Goal: Information Seeking & Learning: Learn about a topic

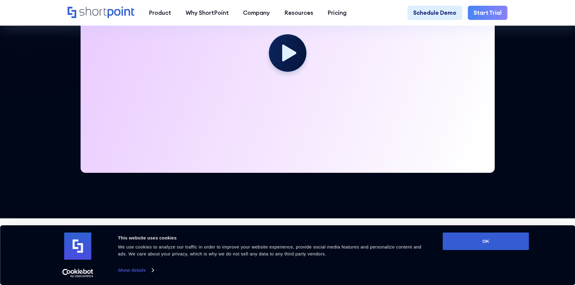
scroll to position [302, 0]
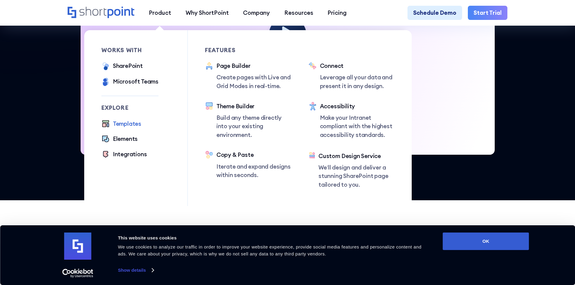
click at [136, 121] on div "Templates" at bounding box center [127, 124] width 28 height 9
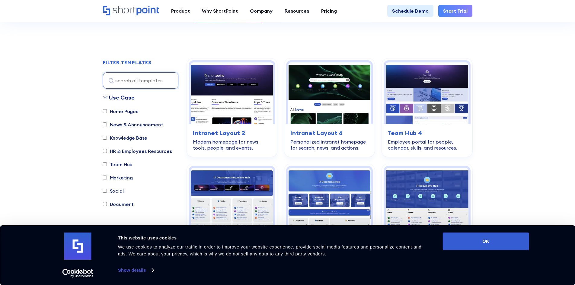
scroll to position [151, 0]
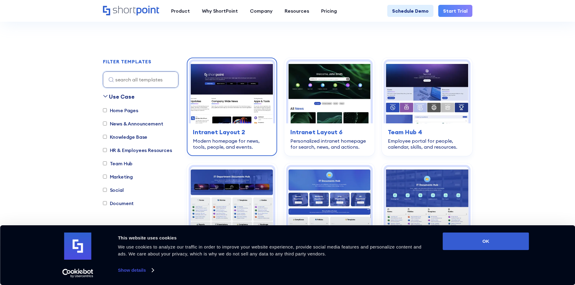
click at [217, 94] on img at bounding box center [232, 93] width 82 height 62
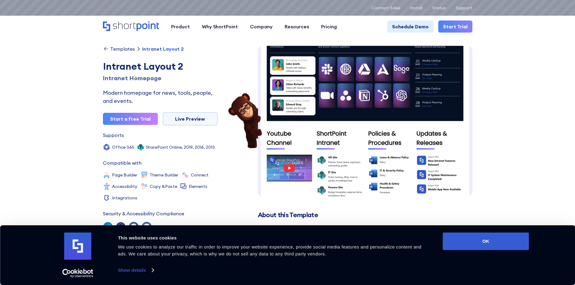
scroll to position [258, 0]
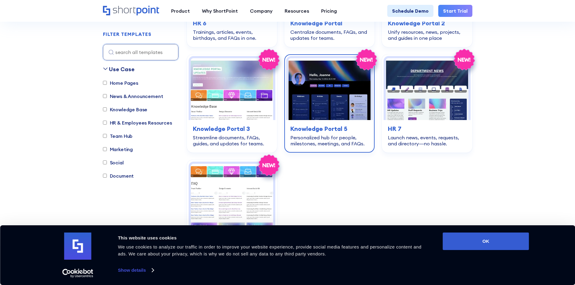
scroll to position [1268, 0]
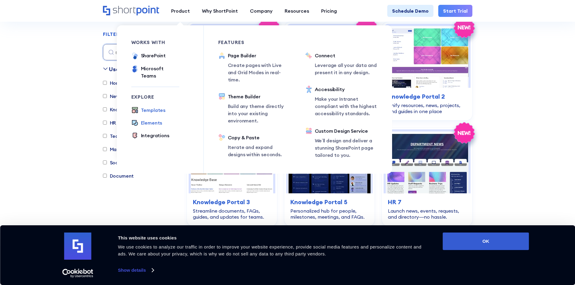
click at [148, 119] on div "Elements" at bounding box center [151, 122] width 21 height 7
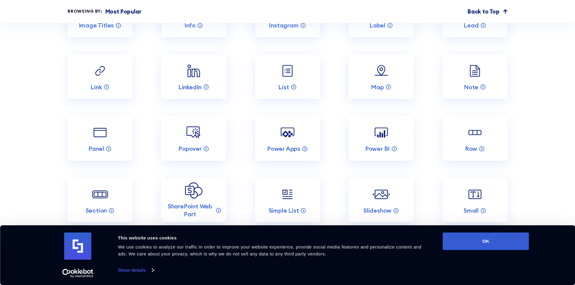
scroll to position [1117, 0]
click at [195, 134] on img at bounding box center [193, 131] width 17 height 17
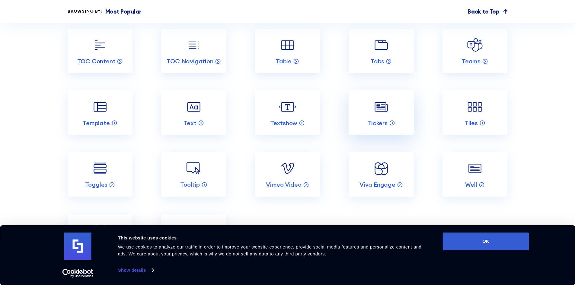
scroll to position [1328, 0]
click at [469, 115] on img at bounding box center [474, 106] width 17 height 17
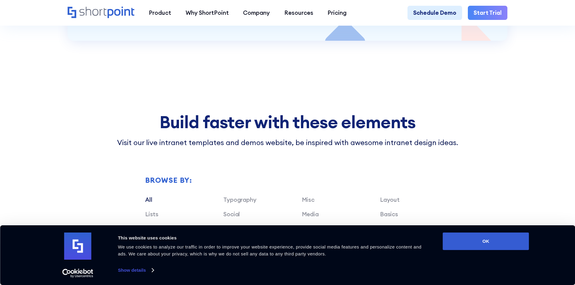
scroll to position [2475, 0]
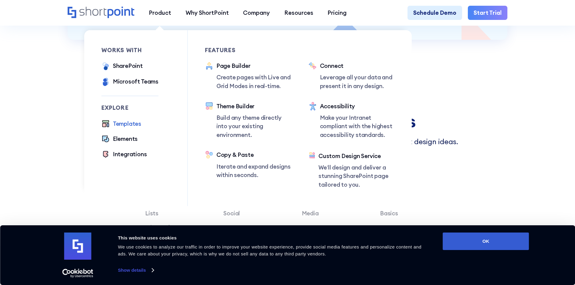
click at [121, 123] on div "Templates" at bounding box center [127, 124] width 28 height 9
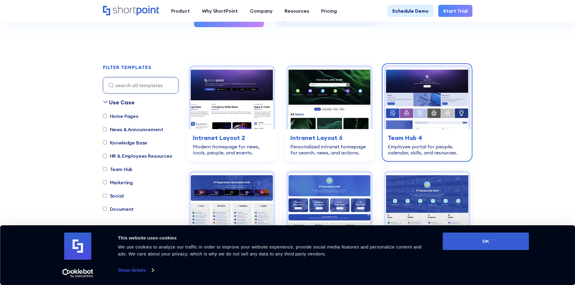
scroll to position [151, 0]
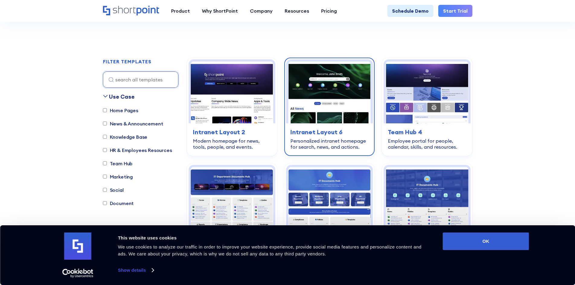
click at [355, 89] on img at bounding box center [329, 93] width 82 height 62
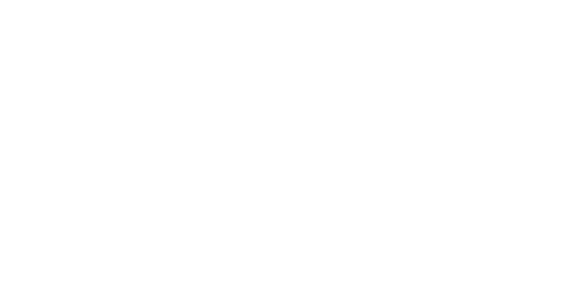
scroll to position [151, 0]
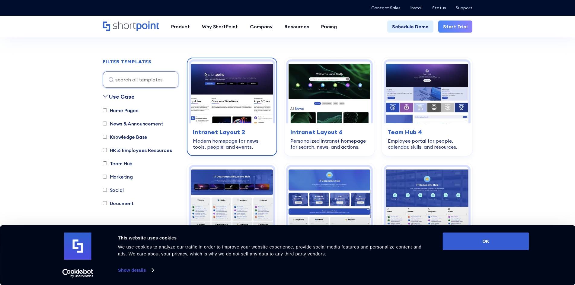
click at [205, 133] on h3 "Intranet Layout 2" at bounding box center [232, 132] width 78 height 9
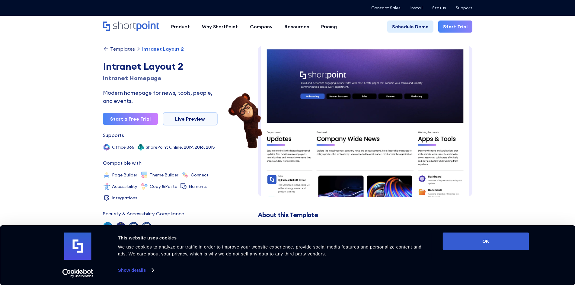
scroll to position [1, 0]
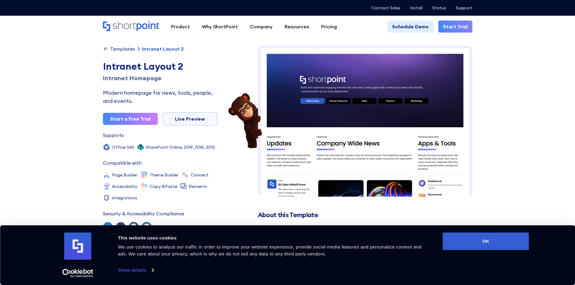
click at [311, 102] on img at bounding box center [365, 254] width 215 height 418
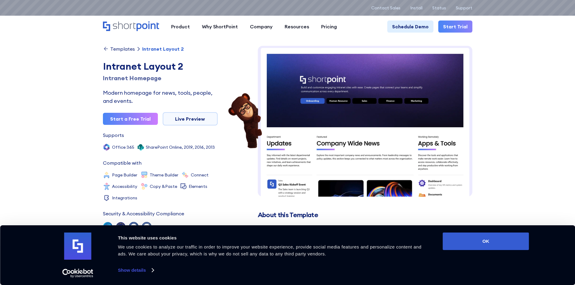
scroll to position [0, 0]
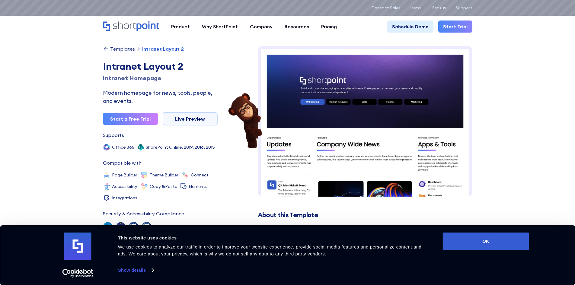
click at [129, 24] on icon "Home" at bounding box center [131, 26] width 56 height 10
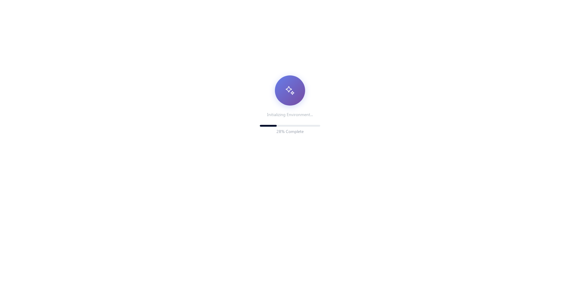
drag, startPoint x: 196, startPoint y: 59, endPoint x: 199, endPoint y: 49, distance: 10.8
click at [199, 49] on div "Initializing Environment... 28 % Complete" at bounding box center [290, 180] width 580 height 361
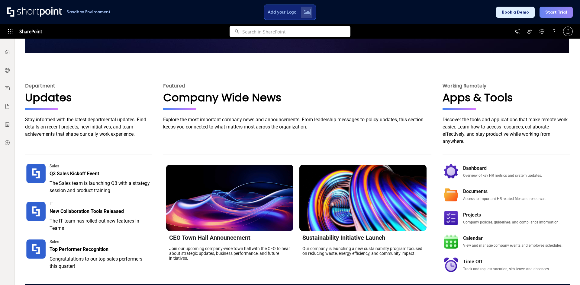
scroll to position [241, 0]
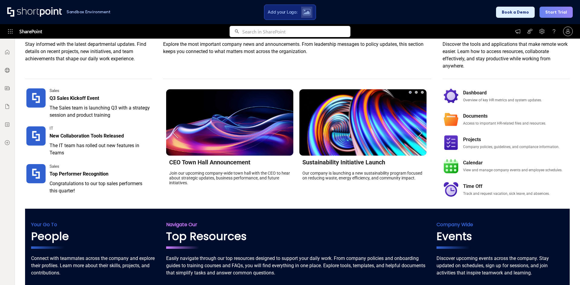
click at [417, 133] on button "Next" at bounding box center [419, 133] width 12 height 12
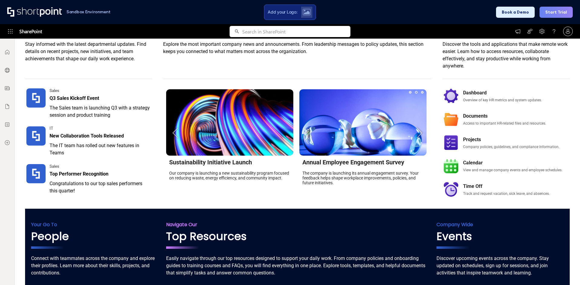
click at [415, 135] on button "Next" at bounding box center [419, 133] width 12 height 12
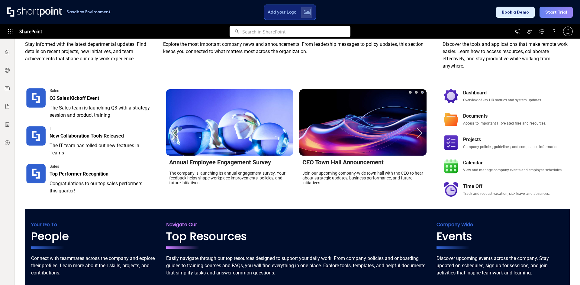
click at [415, 135] on button "Next" at bounding box center [419, 133] width 12 height 12
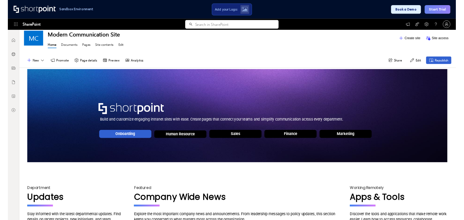
scroll to position [0, 0]
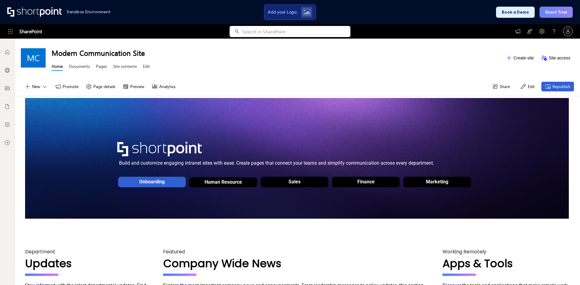
click at [529, 88] on button "Edit" at bounding box center [527, 87] width 22 height 10
click at [524, 86] on button "Edit" at bounding box center [527, 87] width 22 height 10
click at [309, 15] on img at bounding box center [306, 12] width 8 height 7
drag, startPoint x: 92, startPoint y: 132, endPoint x: 84, endPoint y: 107, distance: 26.2
click at [90, 125] on div "Build and customize engaging intranet sites with ease. Create pages that connec…" at bounding box center [297, 166] width 544 height 136
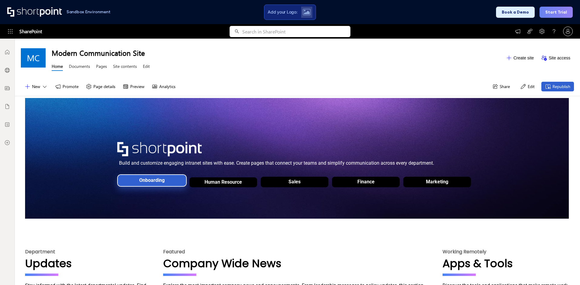
click at [144, 178] on div "Onboarding" at bounding box center [152, 180] width 28 height 12
click at [144, 181] on div "Onboarding" at bounding box center [151, 181] width 25 height 6
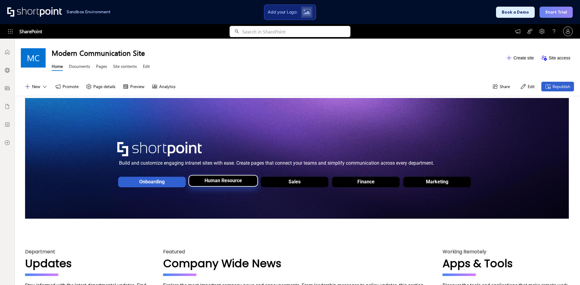
click at [196, 183] on div "Human Resource" at bounding box center [223, 182] width 68 height 17
drag, startPoint x: 203, startPoint y: 181, endPoint x: 113, endPoint y: 179, distance: 90.0
click at [124, 197] on div "Build and customize engaging intranet sites with ease. Create pages that connec…" at bounding box center [297, 166] width 544 height 136
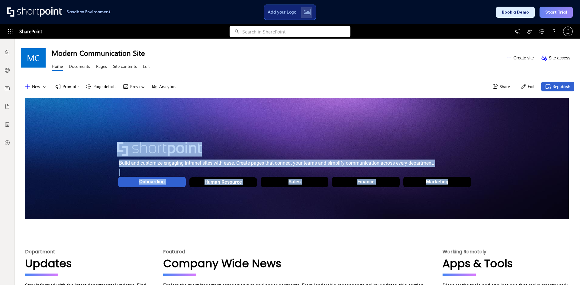
drag, startPoint x: 113, startPoint y: 173, endPoint x: 420, endPoint y: 189, distance: 307.4
click at [420, 189] on div "Build and customize engaging intranet sites with ease. Create pages that connec…" at bounding box center [297, 166] width 544 height 48
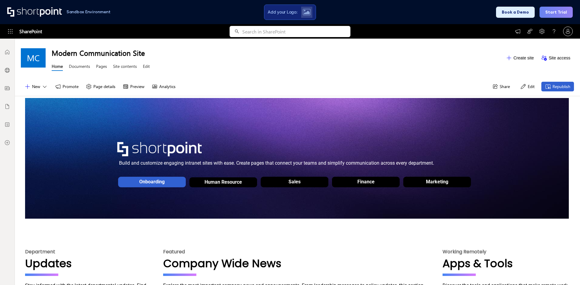
click at [255, 216] on div "Build and customize engaging intranet sites with ease. Create pages that connec…" at bounding box center [297, 166] width 544 height 136
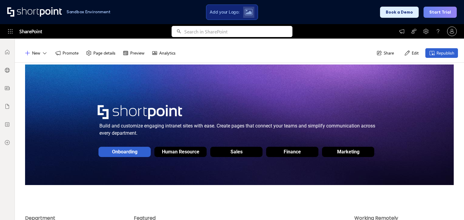
scroll to position [33, 0]
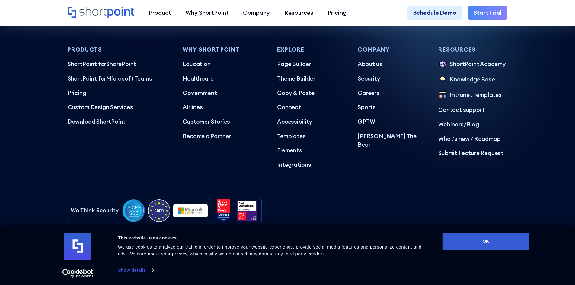
scroll to position [3583, 0]
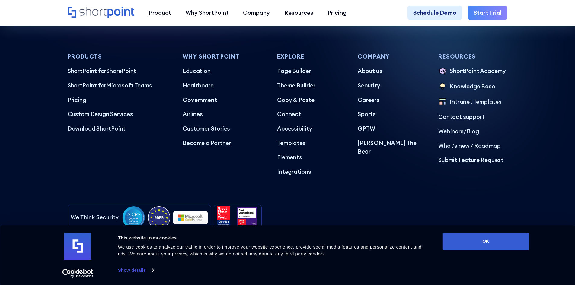
click at [484, 14] on link "Start Trial" at bounding box center [488, 13] width 40 height 14
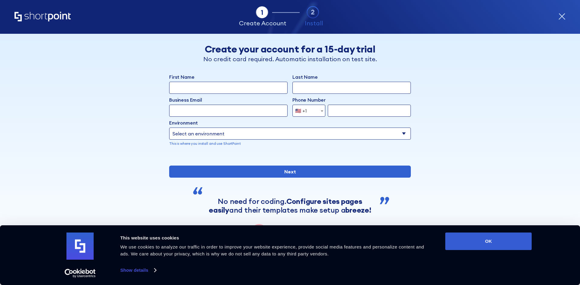
click at [558, 14] on icon "form" at bounding box center [561, 16] width 7 height 7
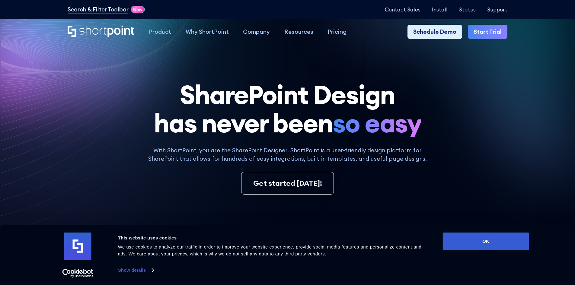
click at [503, 7] on p "Support" at bounding box center [497, 10] width 20 height 6
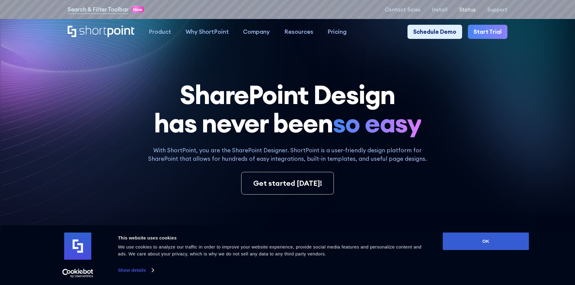
click at [470, 11] on p "Status" at bounding box center [467, 10] width 17 height 6
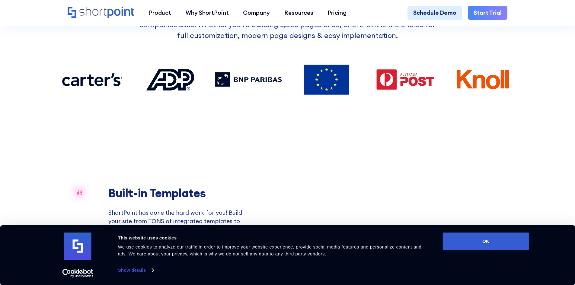
scroll to position [543, 0]
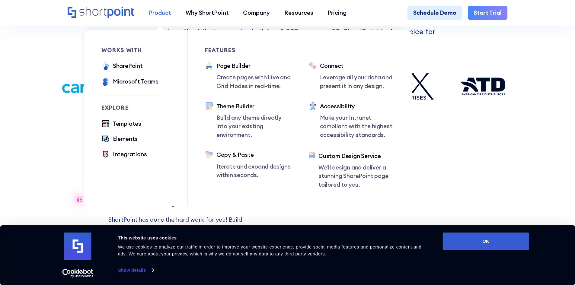
click at [157, 15] on div "Product" at bounding box center [160, 12] width 22 height 9
click at [131, 127] on div "Templates" at bounding box center [127, 124] width 28 height 9
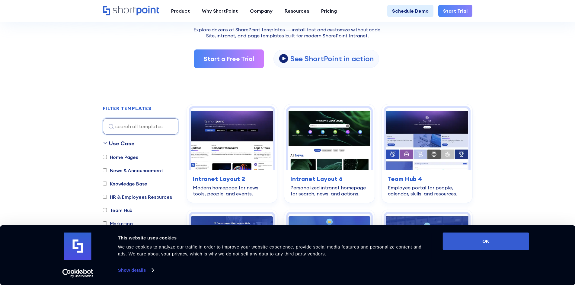
scroll to position [121, 0]
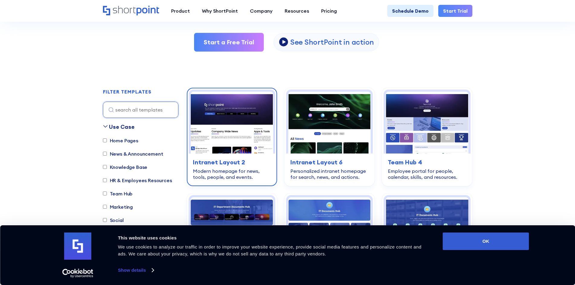
click at [204, 138] on img at bounding box center [232, 123] width 82 height 62
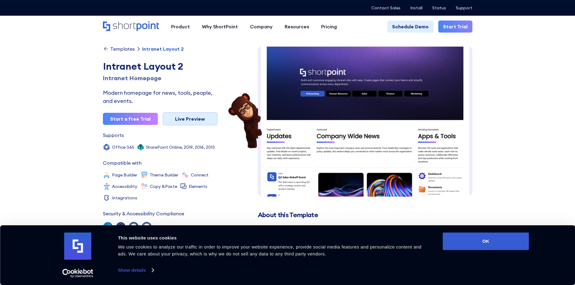
scroll to position [9, 0]
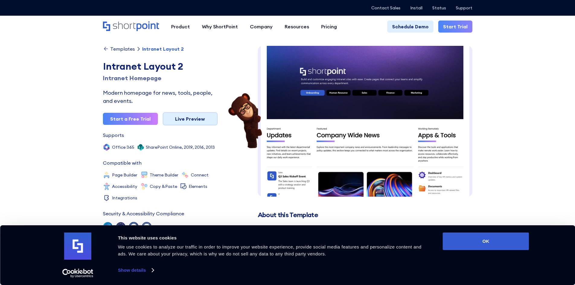
click at [189, 120] on link "Live Preview" at bounding box center [190, 118] width 55 height 13
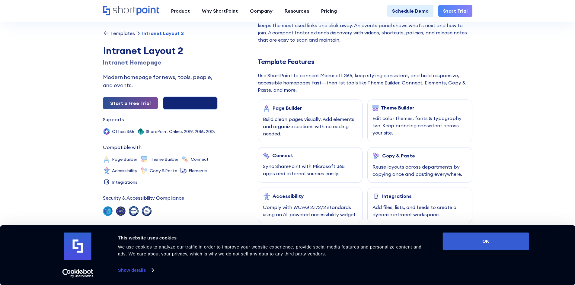
scroll to position [241, 0]
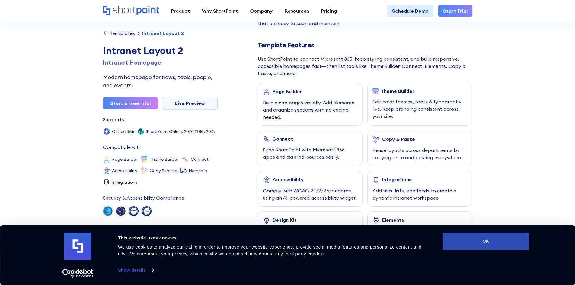
click at [479, 239] on button "OK" at bounding box center [486, 242] width 86 height 18
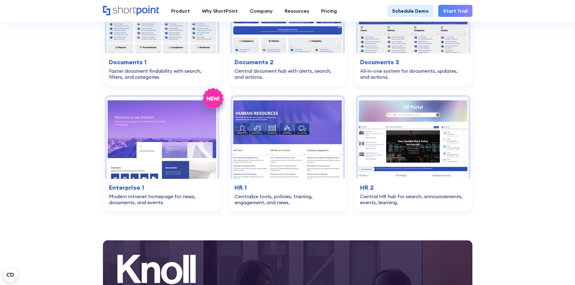
scroll to position [1100, 0]
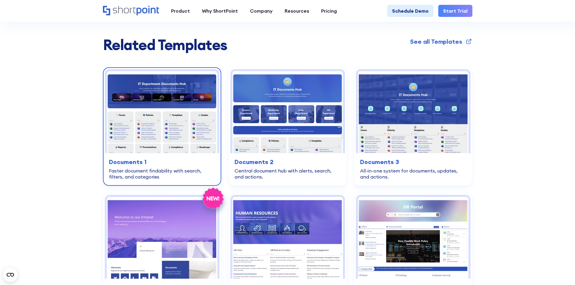
click at [173, 114] on img at bounding box center [162, 112] width 110 height 82
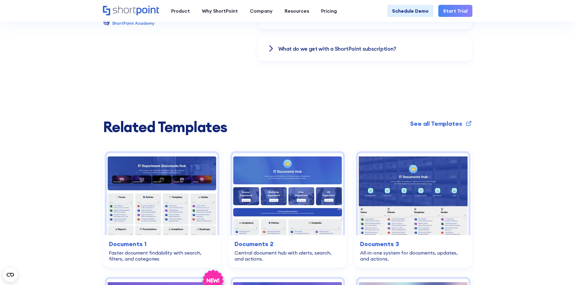
scroll to position [1026, 0]
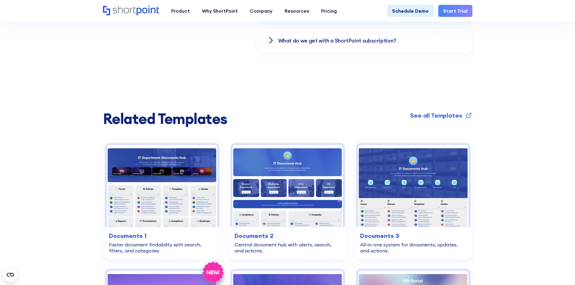
click at [457, 14] on link "Start Trial" at bounding box center [455, 11] width 34 height 12
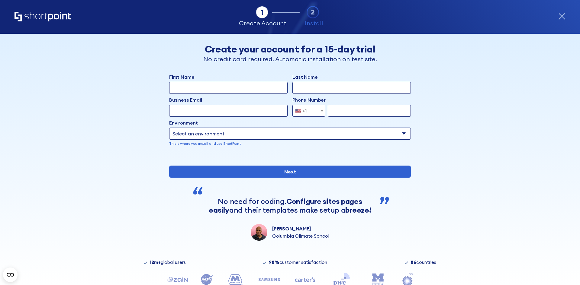
click at [199, 83] on input "First Name" at bounding box center [228, 88] width 118 height 12
click at [198, 85] on input "First Name" at bounding box center [228, 88] width 118 height 12
click at [235, 57] on p "No credit card required. Automatic installation on test site." at bounding box center [289, 59] width 205 height 9
click at [43, 13] on icon "Home" at bounding box center [42, 17] width 56 height 10
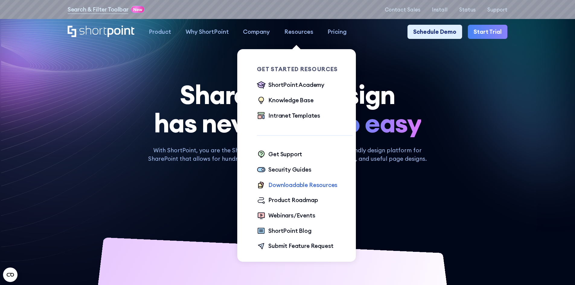
click at [273, 188] on div "Downloadable Resources" at bounding box center [302, 185] width 69 height 9
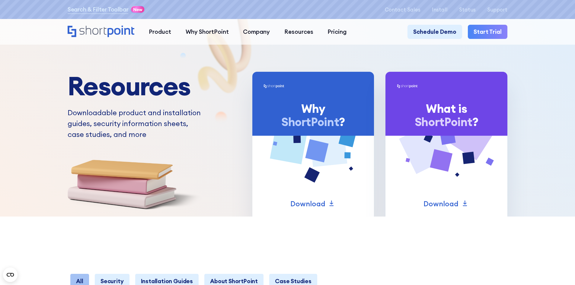
click at [174, 100] on h1 "Resources" at bounding box center [137, 86] width 138 height 28
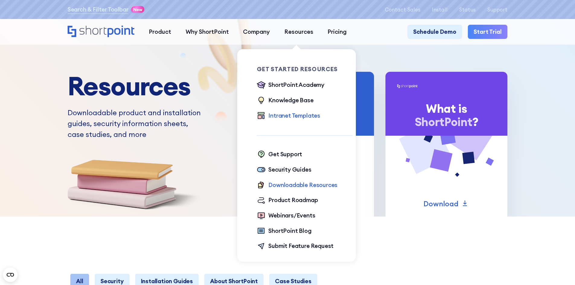
click at [291, 114] on div "Intranet Templates" at bounding box center [294, 115] width 52 height 9
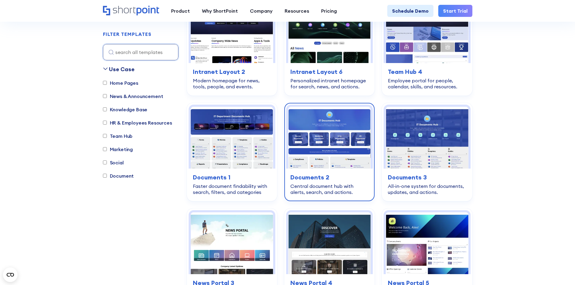
scroll to position [181, 0]
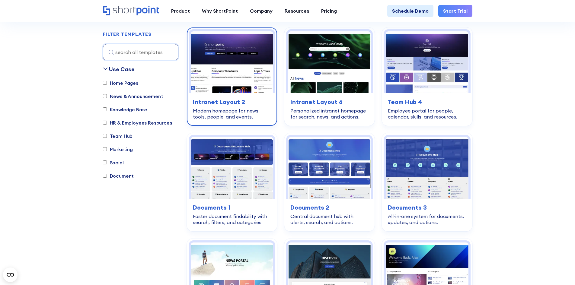
click at [253, 111] on div "Modern homepage for news, tools, people, and events." at bounding box center [232, 114] width 78 height 12
